Goal: Task Accomplishment & Management: Manage account settings

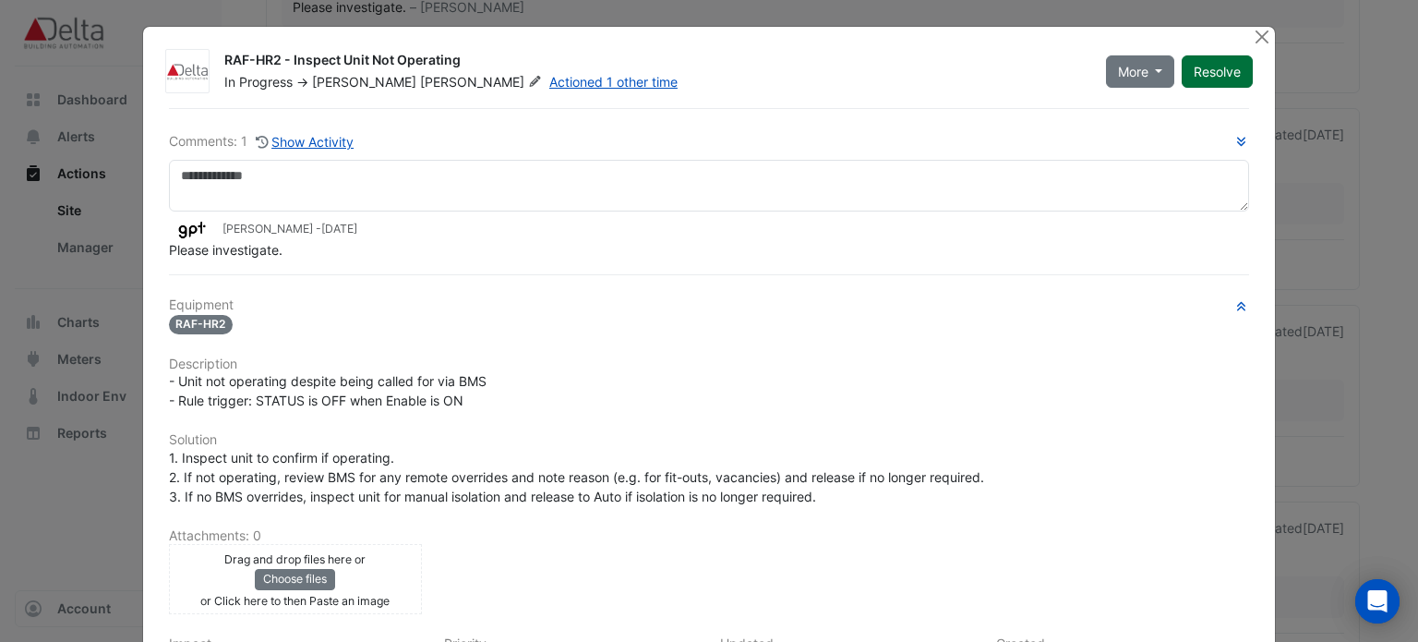
click at [1219, 69] on button "Resolve" at bounding box center [1217, 71] width 71 height 32
click at [1264, 35] on button "Close" at bounding box center [1261, 36] width 19 height 19
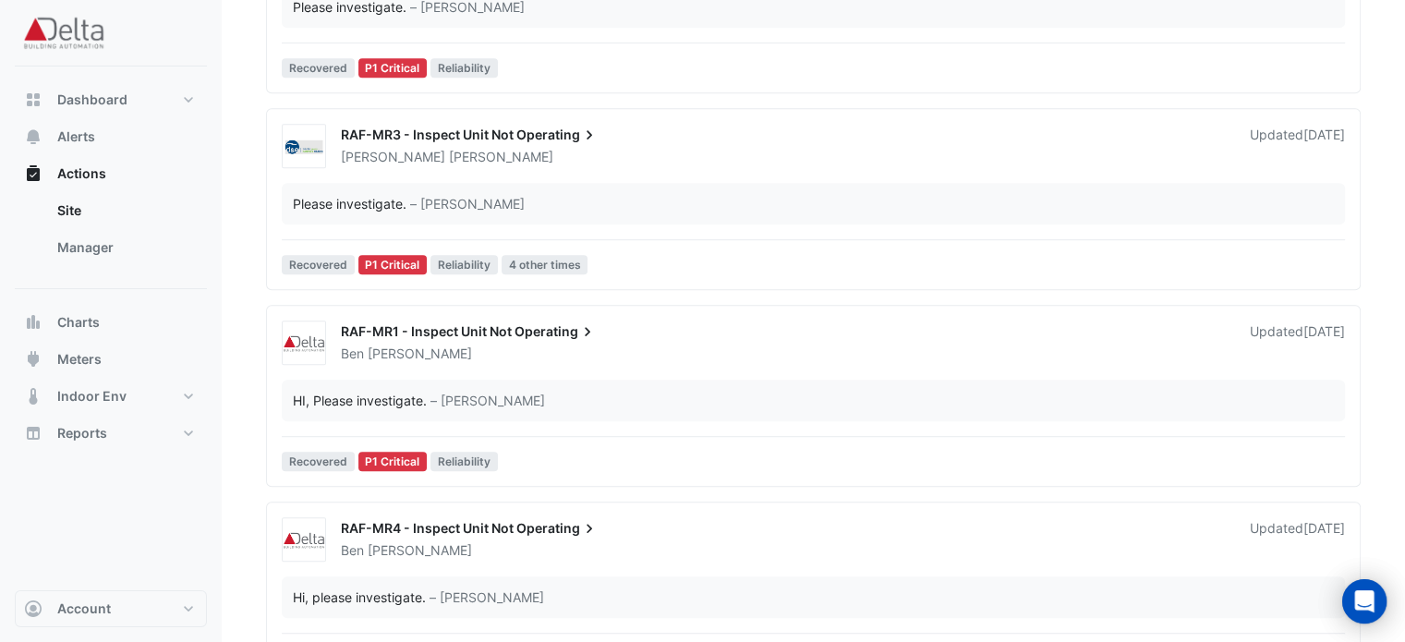
click at [441, 403] on span "– [PERSON_NAME]" at bounding box center [487, 400] width 115 height 19
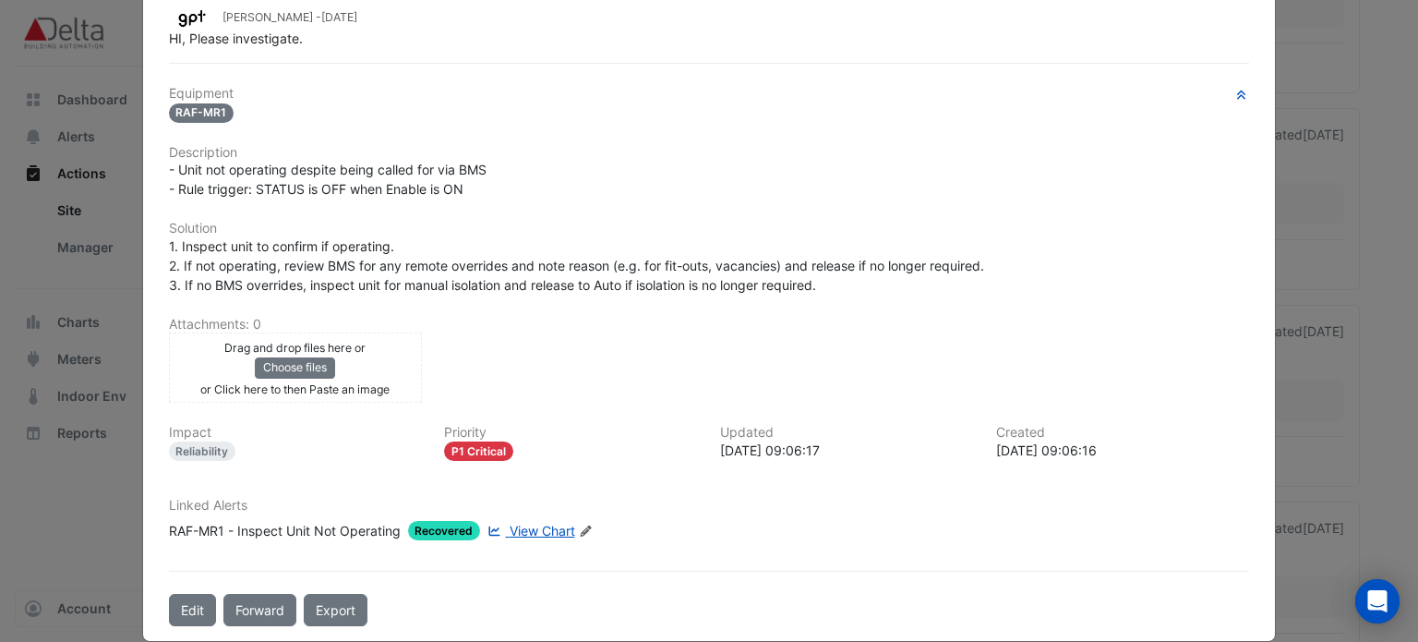
scroll to position [229, 0]
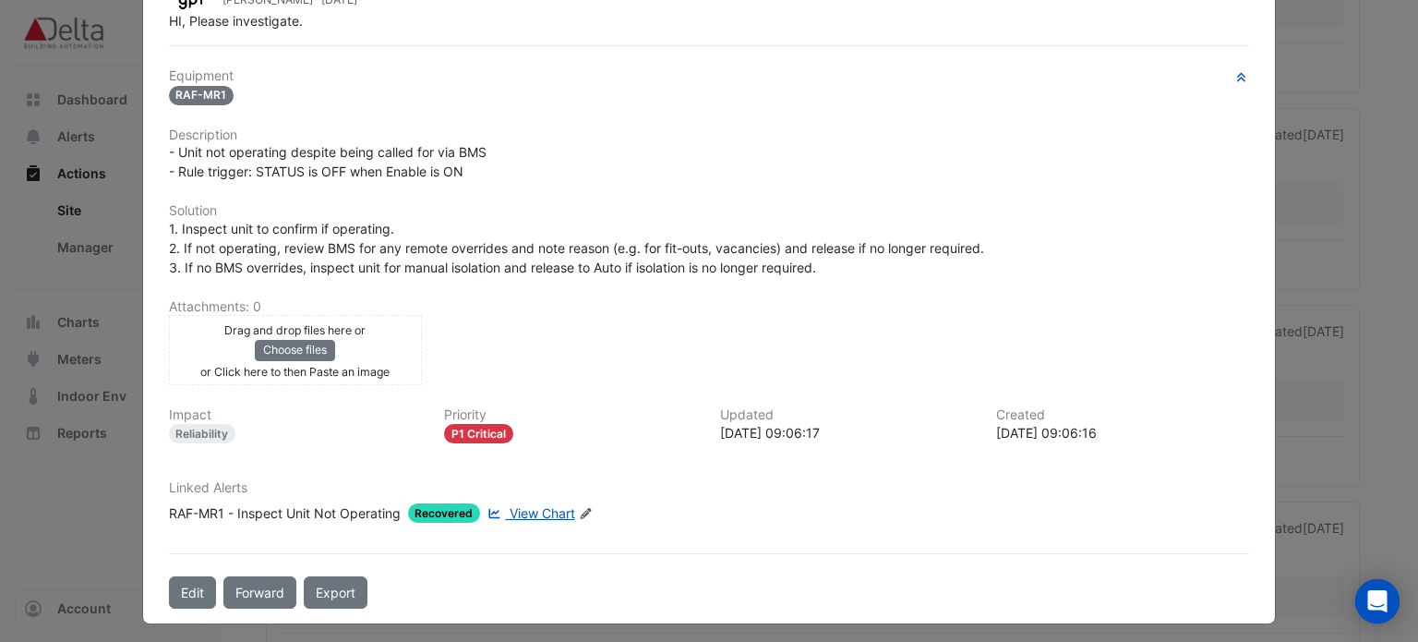
click at [527, 505] on span "View Chart" at bounding box center [543, 513] width 66 height 16
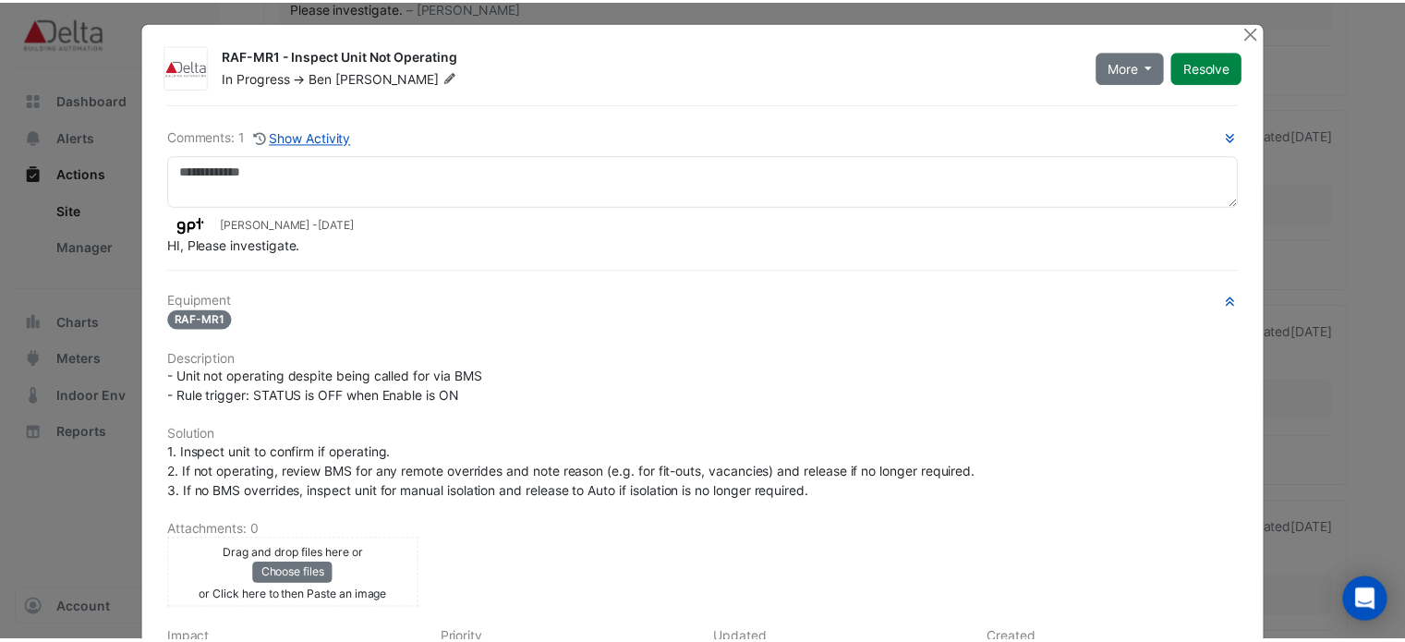
scroll to position [0, 0]
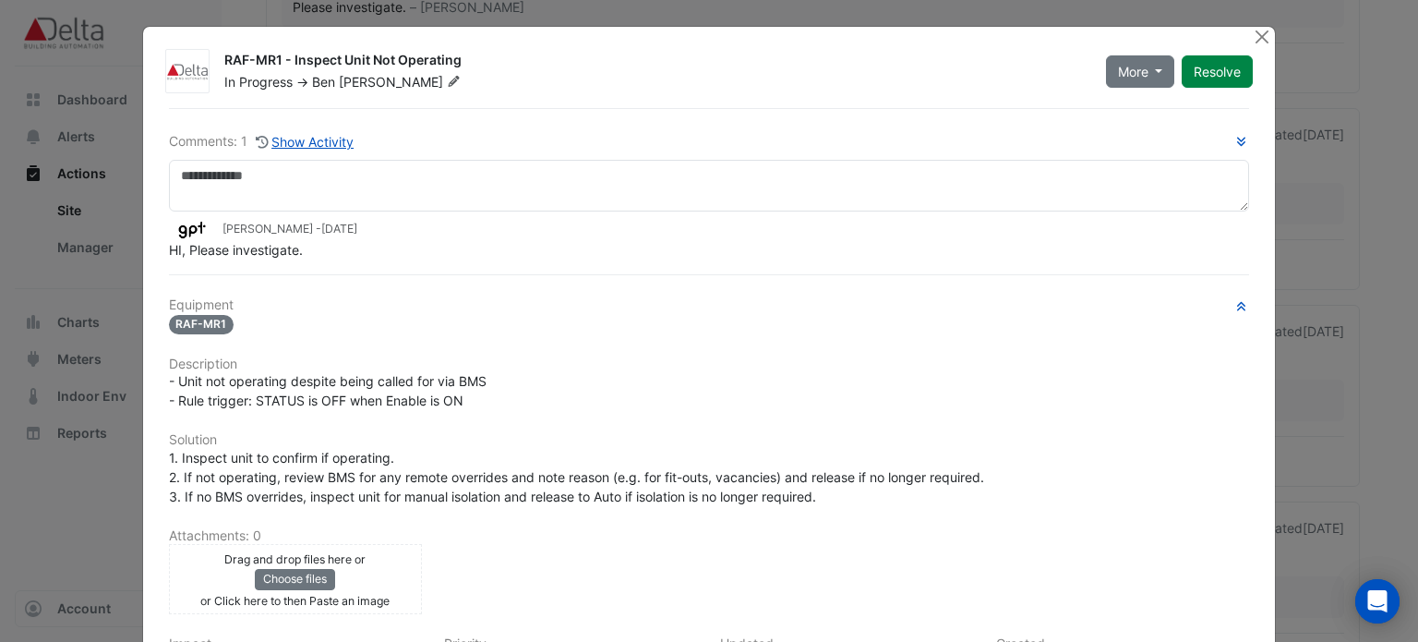
click at [1244, 33] on div "RAF-MR1 - Inspect Unit Not Operating In Progress -> [PERSON_NAME] More On Hold …" at bounding box center [709, 440] width 1133 height 826
click at [1252, 34] on button "Close" at bounding box center [1261, 36] width 19 height 19
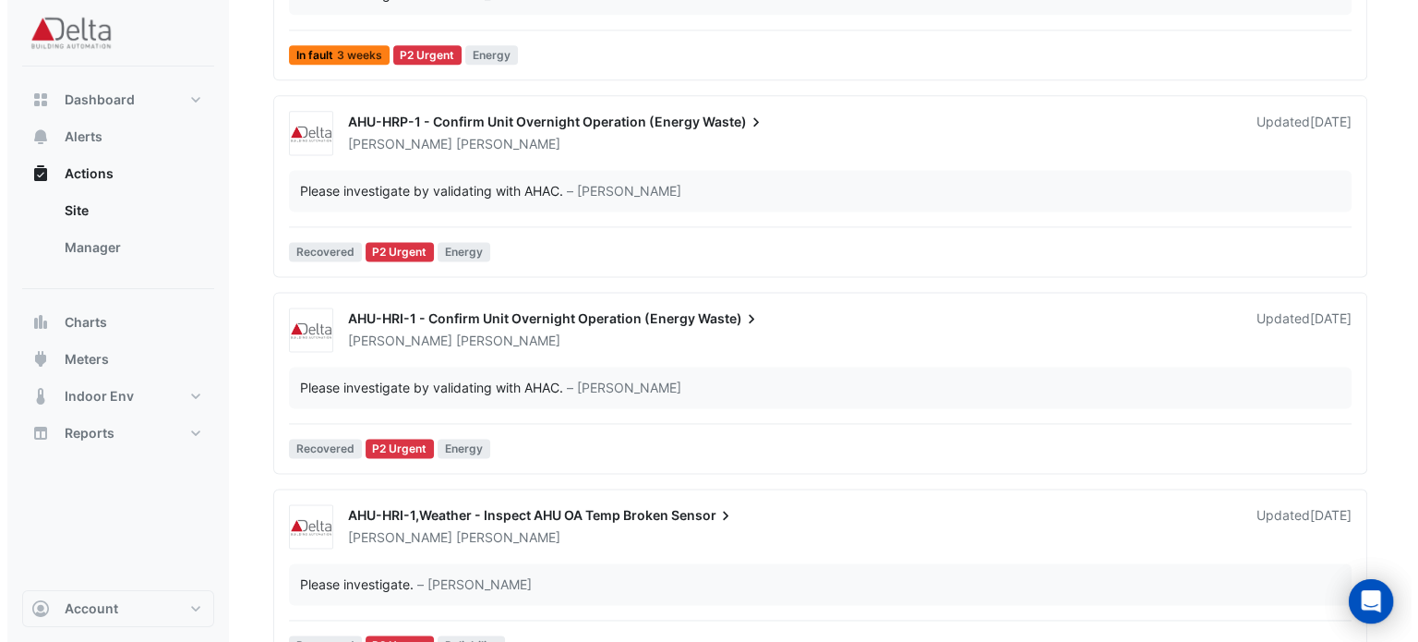
scroll to position [2493, 0]
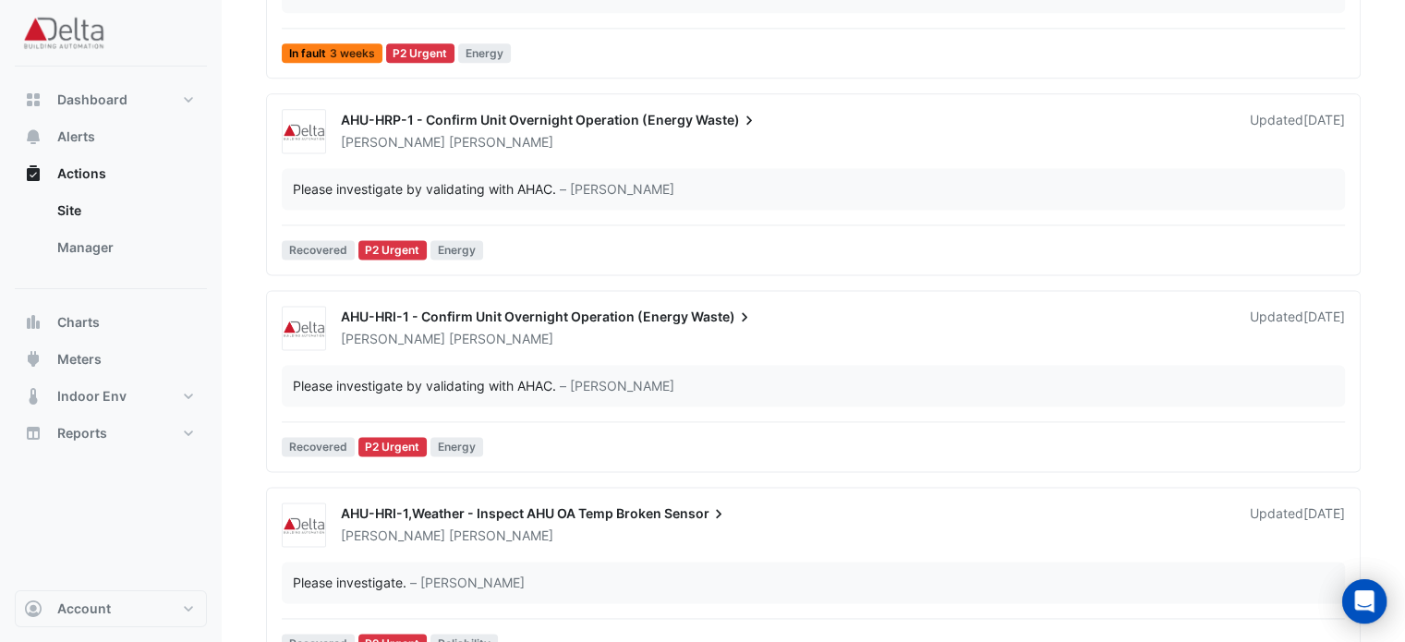
click at [434, 117] on span "AHU-HRP-1 - Confirm Unit Overnight Operation (Energy" at bounding box center [517, 120] width 352 height 16
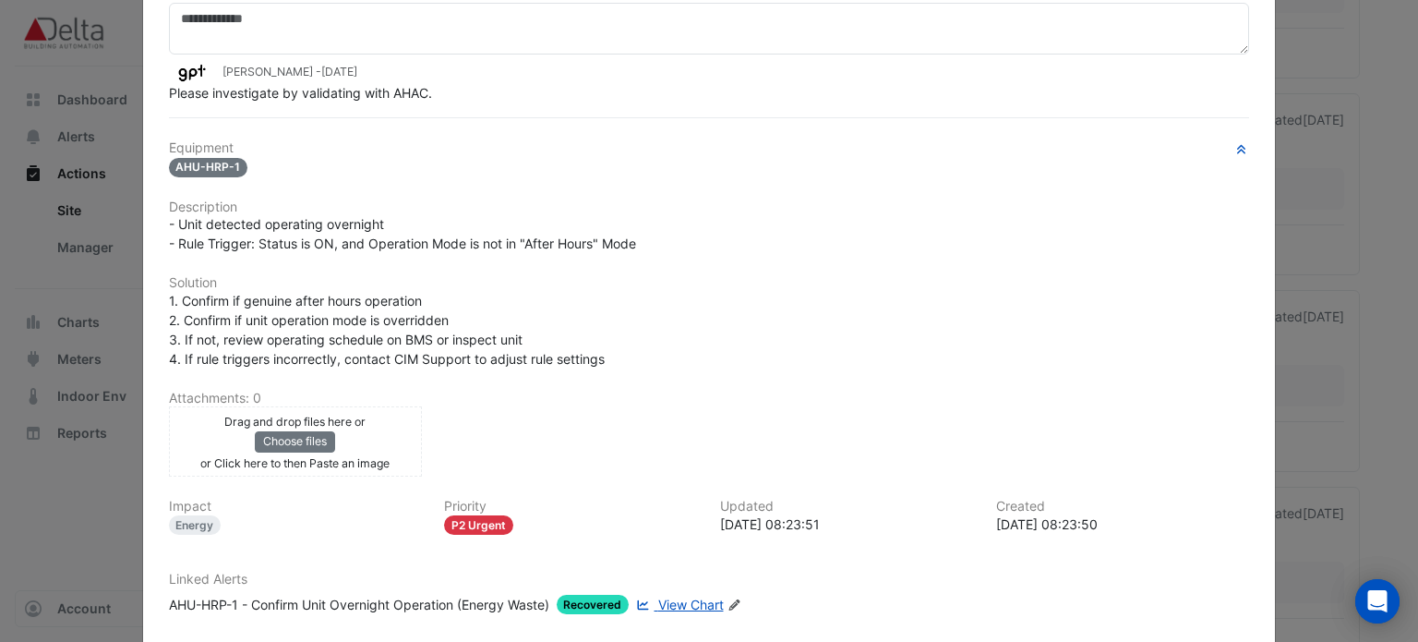
scroll to position [248, 0]
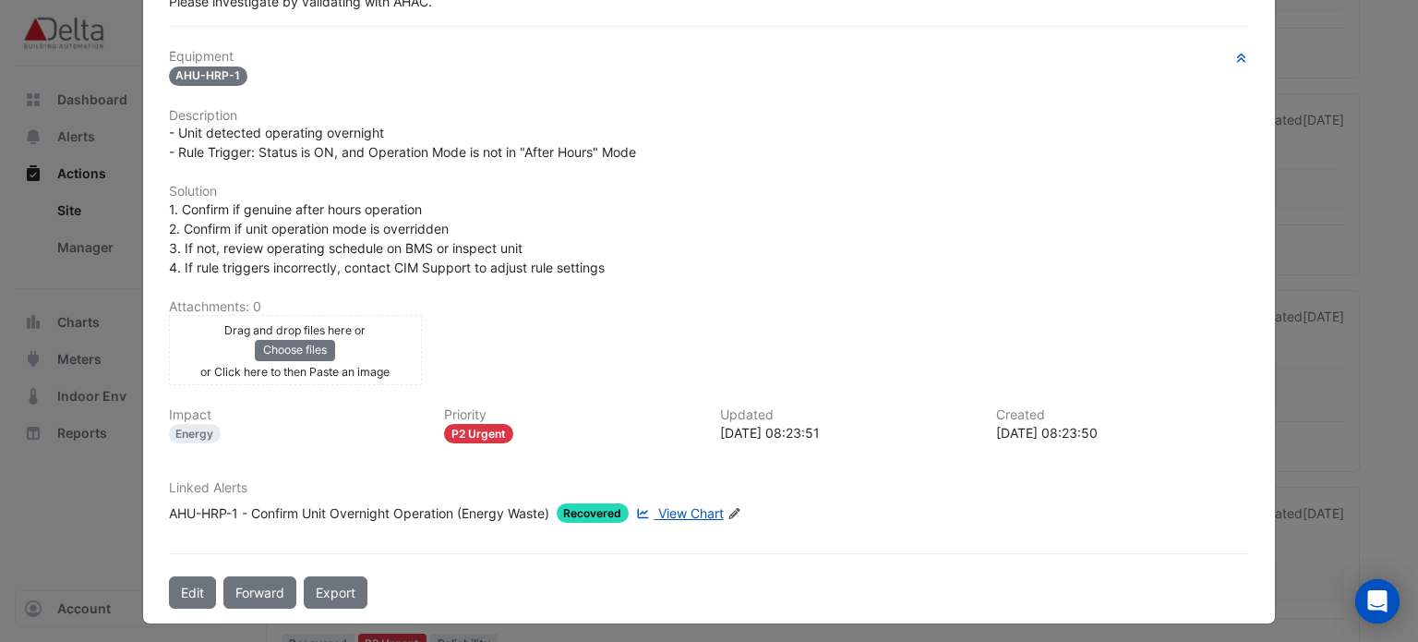
click at [670, 510] on span "View Chart" at bounding box center [691, 513] width 66 height 16
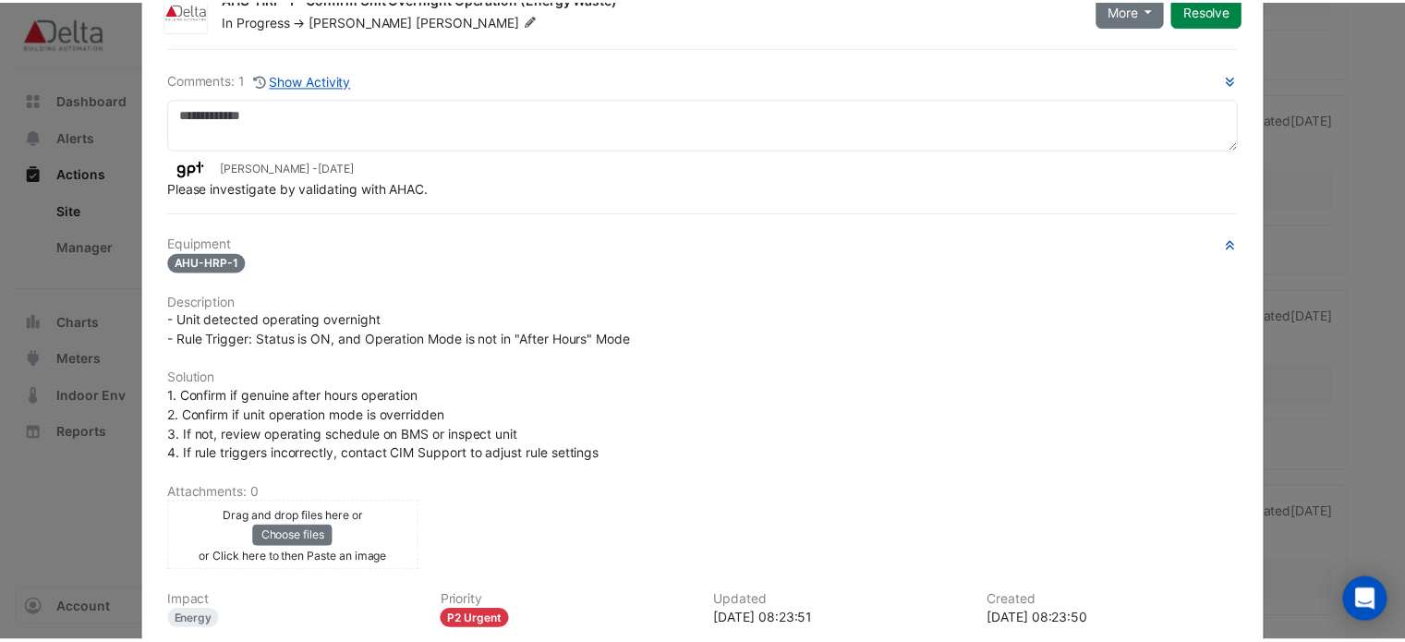
scroll to position [41, 0]
